Goal: Transaction & Acquisition: Purchase product/service

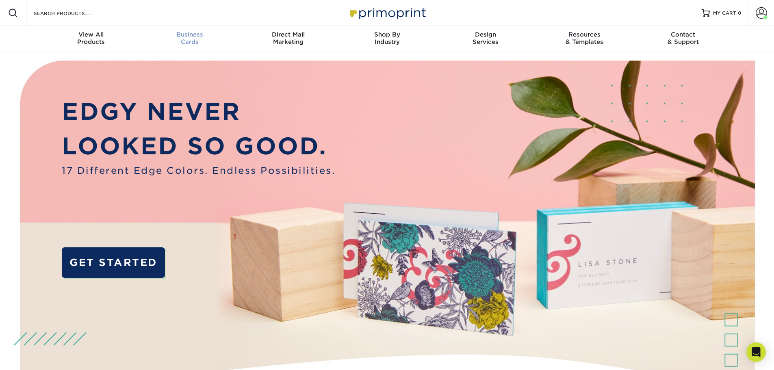
click at [187, 35] on span "Business" at bounding box center [189, 34] width 99 height 7
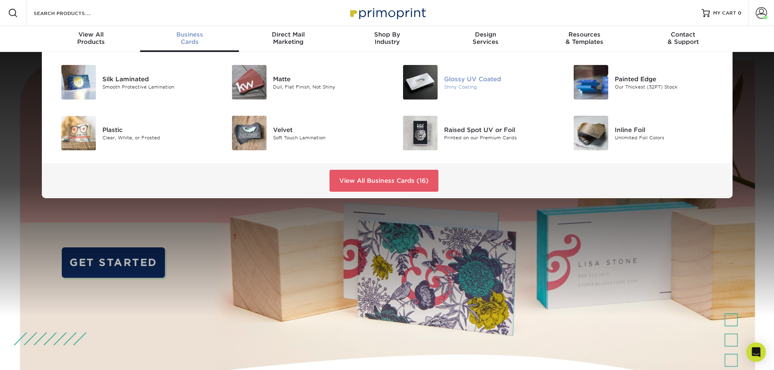
click at [447, 76] on div "Glossy UV Coated" at bounding box center [498, 78] width 108 height 9
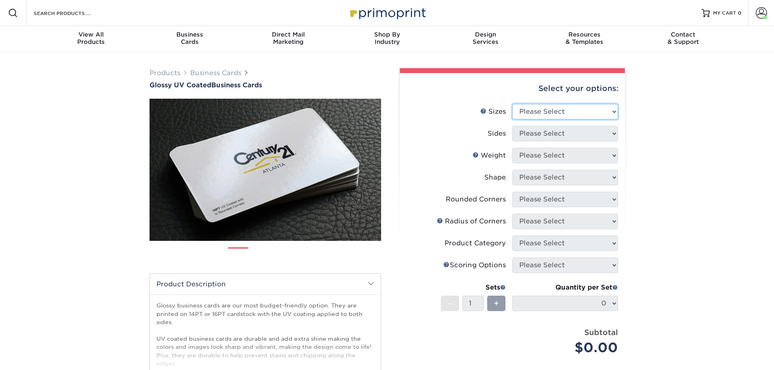
click at [571, 113] on select "Please Select 1.5" x 3.5" - Mini 1.75" x 3.5" - Mini 2" x 2" - Square 2" x 3" -…" at bounding box center [565, 111] width 106 height 15
select select "2.00x3.50"
click at [512, 104] on select "Please Select 1.5" x 3.5" - Mini 1.75" x 3.5" - Mini 2" x 2" - Square 2" x 3" -…" at bounding box center [565, 111] width 106 height 15
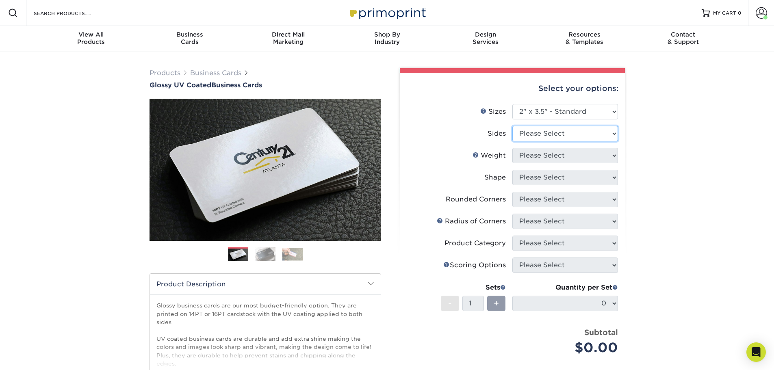
click at [557, 132] on select "Please Select Print Both Sides Print Front Only" at bounding box center [565, 133] width 106 height 15
select select "13abbda7-1d64-4f25-8bb2-c179b224825d"
click at [512, 126] on select "Please Select Print Both Sides Print Front Only" at bounding box center [565, 133] width 106 height 15
click at [550, 158] on select "Please Select 16PT 14PT" at bounding box center [565, 155] width 106 height 15
select select "16PT"
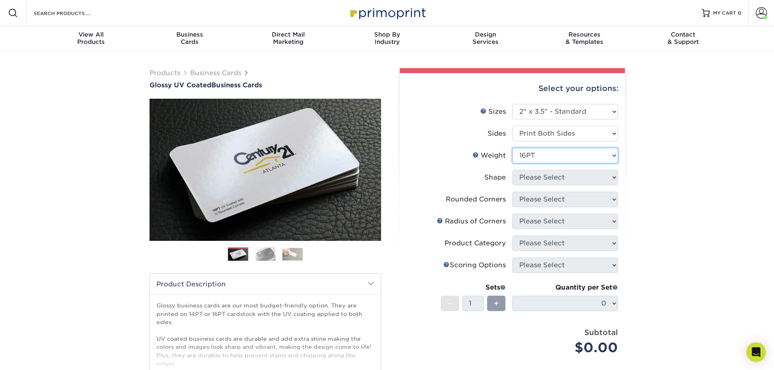
click at [512, 148] on select "Please Select 16PT 14PT" at bounding box center [565, 155] width 106 height 15
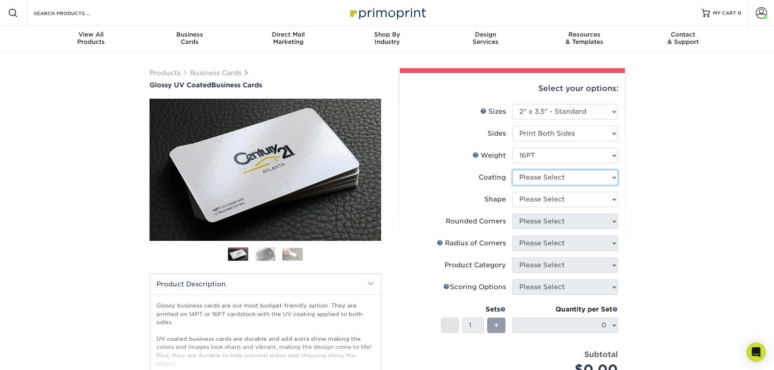
click at [544, 177] on select at bounding box center [565, 177] width 106 height 15
select select "1e8116af-acfc-44b1-83dc-8181aa338834"
click at [512, 170] on select at bounding box center [565, 177] width 106 height 15
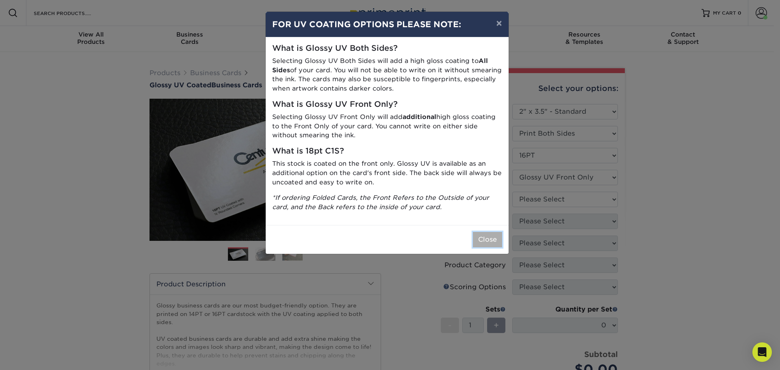
click at [477, 245] on button "Close" at bounding box center [487, 239] width 29 height 15
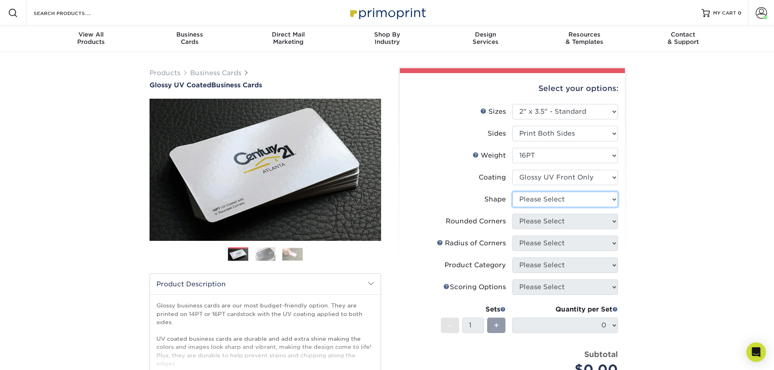
click at [545, 200] on select "Please Select Standard" at bounding box center [565, 199] width 106 height 15
select select "standard"
click at [512, 192] on select "Please Select Standard" at bounding box center [565, 199] width 106 height 15
click at [536, 225] on select "Please Select Yes - Round 2 Corners Yes - Round 4 Corners No" at bounding box center [565, 221] width 106 height 15
select select "0"
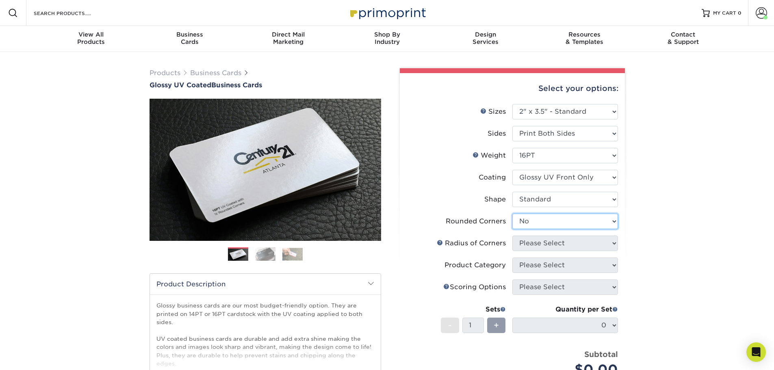
click at [512, 214] on select "Please Select Yes - Round 2 Corners Yes - Round 4 Corners No" at bounding box center [565, 221] width 106 height 15
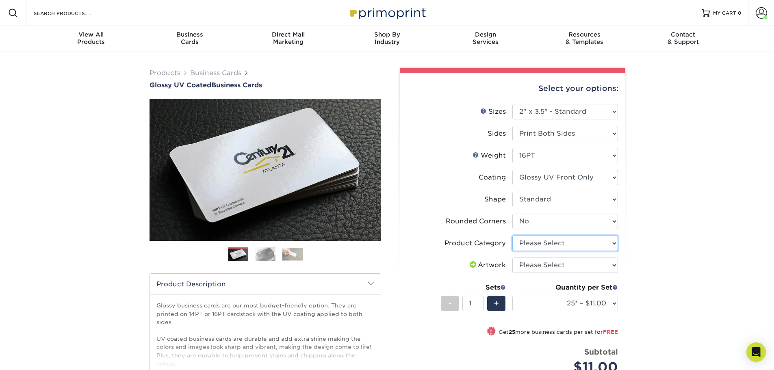
click at [544, 243] on select "Please Select Business Cards" at bounding box center [565, 243] width 106 height 15
select select "3b5148f1-0588-4f88-a218-97bcfdce65c1"
click at [512, 236] on select "Please Select Business Cards" at bounding box center [565, 243] width 106 height 15
click at [535, 262] on select "Please Select I will upload files I need a design - $100" at bounding box center [565, 265] width 106 height 15
select select "upload"
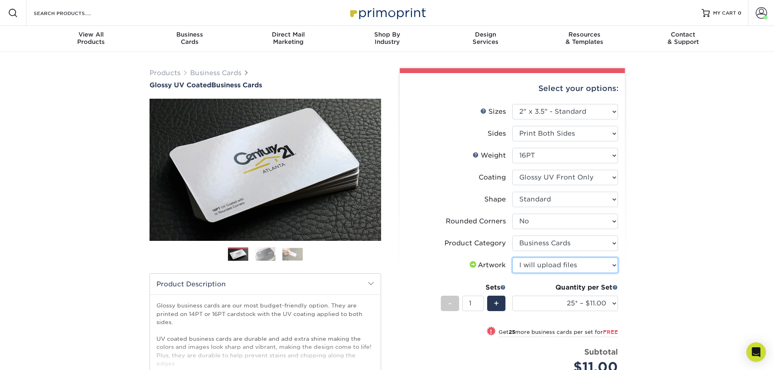
click at [512, 258] on select "Please Select I will upload files I need a design - $100" at bounding box center [565, 265] width 106 height 15
click at [587, 308] on select "25* – $11.00 50* – $11.00 100* – $11.00 250* – $20.00 500 – $39.00 1000 – $49.0…" at bounding box center [565, 303] width 106 height 15
select select "100* – $11.00"
click at [512, 296] on select "25* – $11.00 50* – $11.00 100* – $11.00 250* – $20.00 500 – $39.00 1000 – $49.0…" at bounding box center [565, 303] width 106 height 15
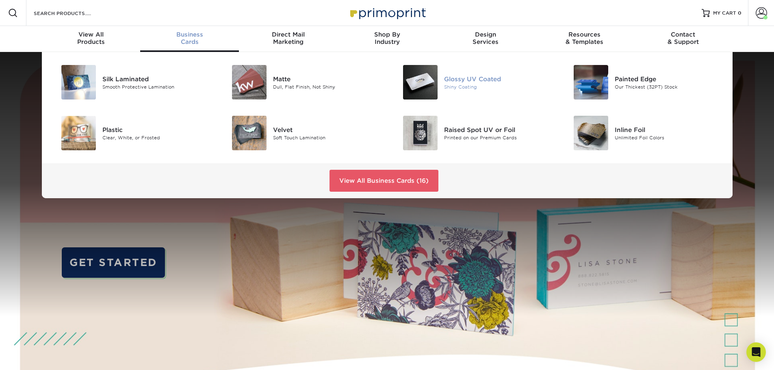
click at [494, 84] on div "Shiny Coating" at bounding box center [498, 86] width 108 height 7
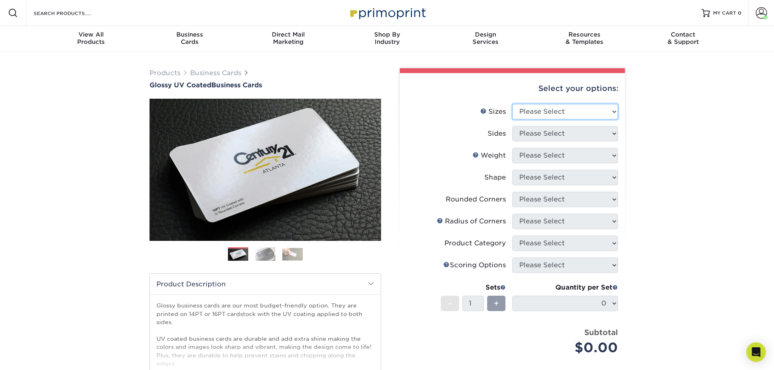
click at [551, 109] on select "Please Select 1.5" x 3.5" - Mini 1.75" x 3.5" - Mini 2" x 2" - Square 2" x 3" -…" at bounding box center [565, 111] width 106 height 15
select select "2.00x3.50"
click at [512, 104] on select "Please Select 1.5" x 3.5" - Mini 1.75" x 3.5" - Mini 2" x 2" - Square 2" x 3" -…" at bounding box center [565, 111] width 106 height 15
click at [542, 125] on li "Sizes Help Sizes Please Select 1.5" x 3.5" - Mini 1.75" x 3.5" - Mini 2" x 2" -…" at bounding box center [512, 115] width 211 height 22
click at [541, 133] on select "Please Select Print Both Sides Print Front Only" at bounding box center [565, 133] width 106 height 15
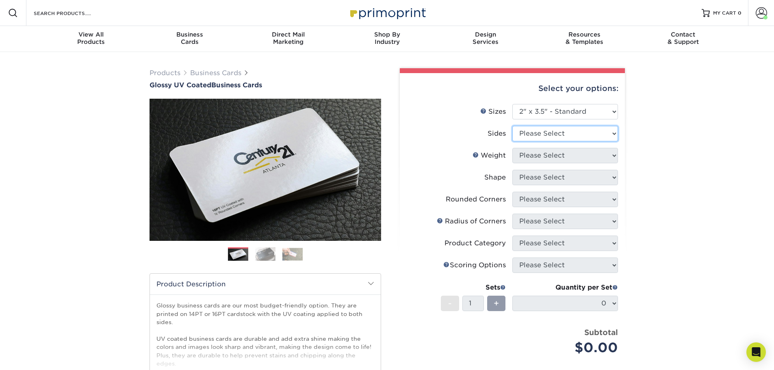
select select "13abbda7-1d64-4f25-8bb2-c179b224825d"
click at [512, 126] on select "Please Select Print Both Sides Print Front Only" at bounding box center [565, 133] width 106 height 15
click at [543, 157] on select "Please Select 16PT 14PT" at bounding box center [565, 155] width 106 height 15
select select "16PT"
click at [512, 148] on select "Please Select 16PT 14PT" at bounding box center [565, 155] width 106 height 15
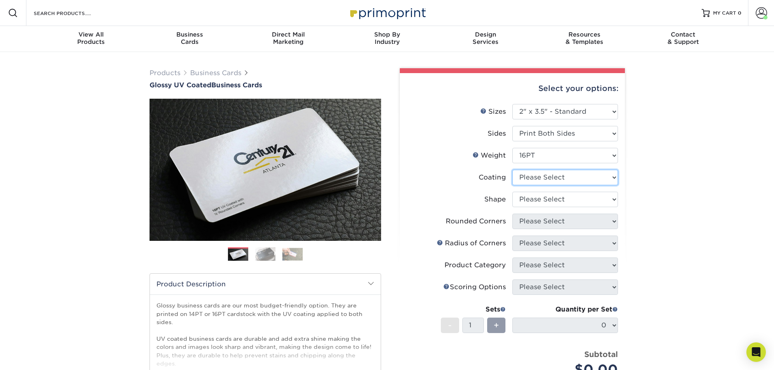
click at [541, 180] on select at bounding box center [565, 177] width 106 height 15
select select "1e8116af-acfc-44b1-83dc-8181aa338834"
click at [512, 170] on select at bounding box center [565, 177] width 106 height 15
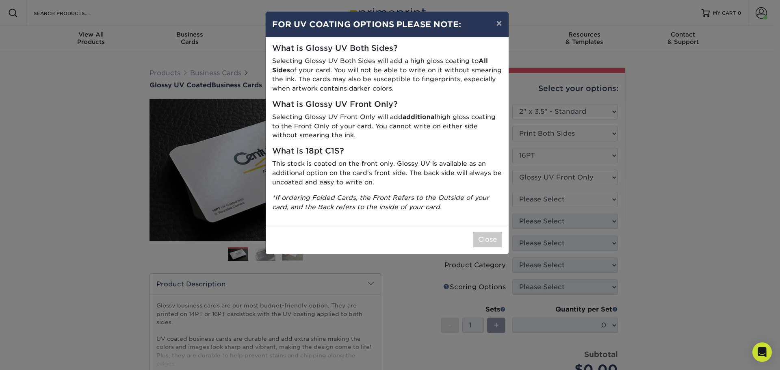
click at [541, 200] on div "× FOR UV COATING OPTIONS PLEASE NOTE: What is Glossy UV Both Sides? Selecting G…" at bounding box center [390, 185] width 780 height 370
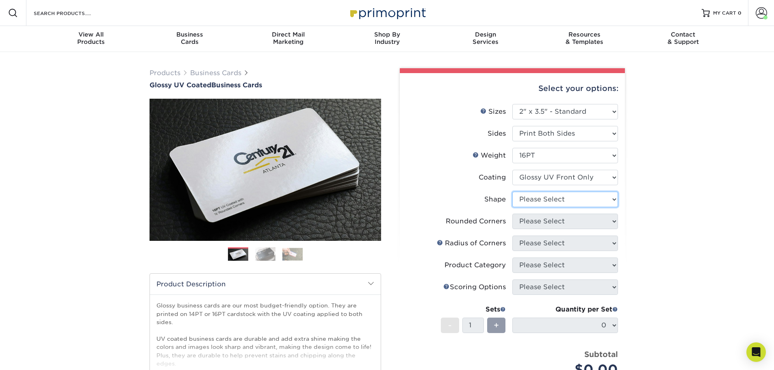
click at [546, 201] on select "Please Select Standard" at bounding box center [565, 199] width 106 height 15
select select "standard"
click at [512, 192] on select "Please Select Standard" at bounding box center [565, 199] width 106 height 15
click at [542, 225] on select "Please Select Yes - Round 2 Corners Yes - Round 4 Corners No" at bounding box center [565, 221] width 106 height 15
select select "0"
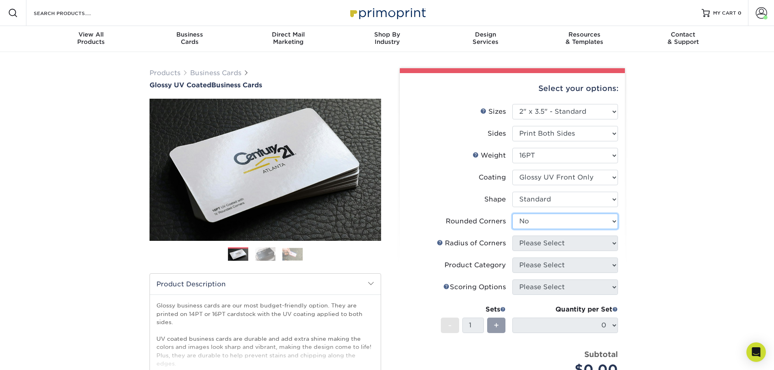
click at [512, 214] on select "Please Select Yes - Round 2 Corners Yes - Round 4 Corners No" at bounding box center [565, 221] width 106 height 15
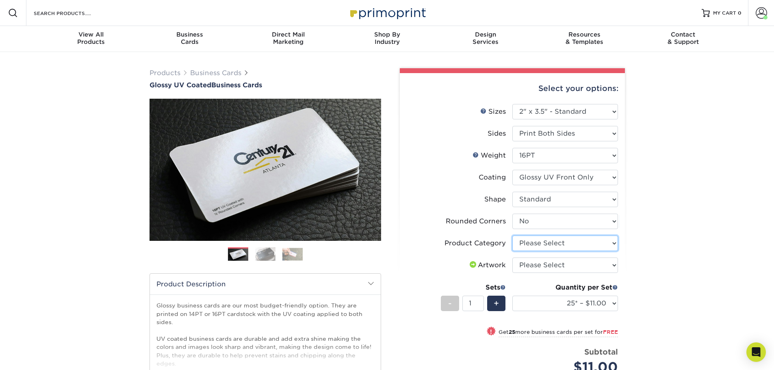
click at [539, 241] on select "Please Select Business Cards" at bounding box center [565, 243] width 106 height 15
select select "3b5148f1-0588-4f88-a218-97bcfdce65c1"
click at [512, 236] on select "Please Select Business Cards" at bounding box center [565, 243] width 106 height 15
click at [536, 266] on select "Please Select I will upload files I need a design - $100" at bounding box center [565, 265] width 106 height 15
select select "upload"
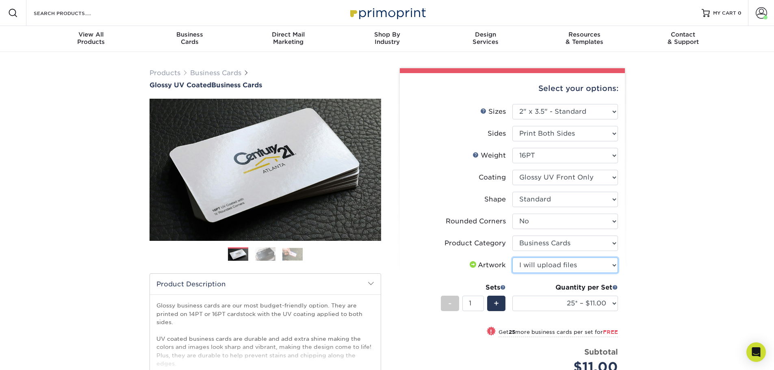
click at [512, 258] on select "Please Select I will upload files I need a design - $100" at bounding box center [565, 265] width 106 height 15
click at [543, 305] on select "25* – $11.00 50* – $11.00 100* – $11.00 250* – $20.00 500 – $39.00 1000 – $49.0…" at bounding box center [565, 303] width 106 height 15
click at [573, 301] on select "25* – $11.00 50* – $11.00 100* – $11.00 250* – $20.00 500 – $39.00 1000 – $49.0…" at bounding box center [565, 303] width 106 height 15
click at [512, 296] on select "25* – $11.00 50* – $11.00 100* – $11.00 250* – $20.00 500 – $39.00 1000 – $49.0…" at bounding box center [565, 303] width 106 height 15
select select "20000 – $568.00"
